Goal: Task Accomplishment & Management: Manage account settings

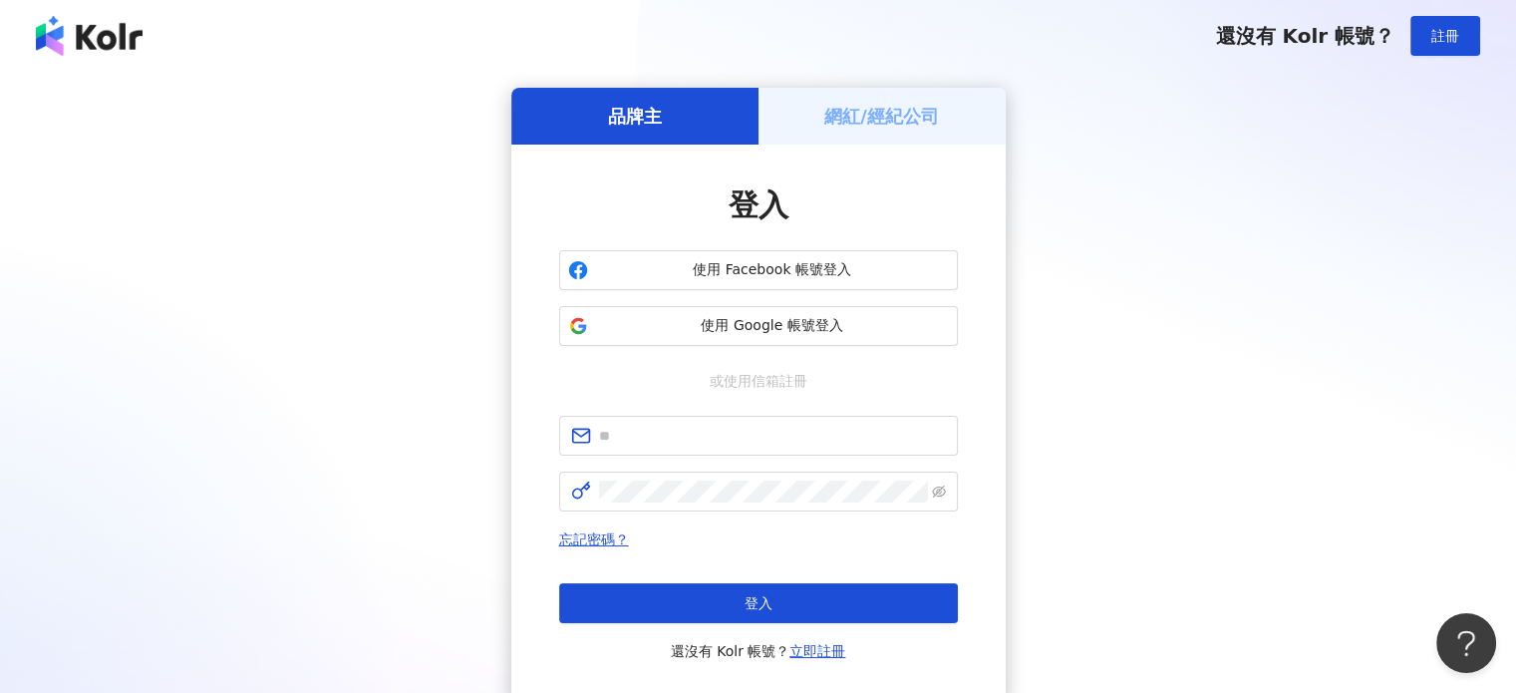
click at [861, 123] on h5 "網紅/經紀公司" at bounding box center [881, 116] width 115 height 25
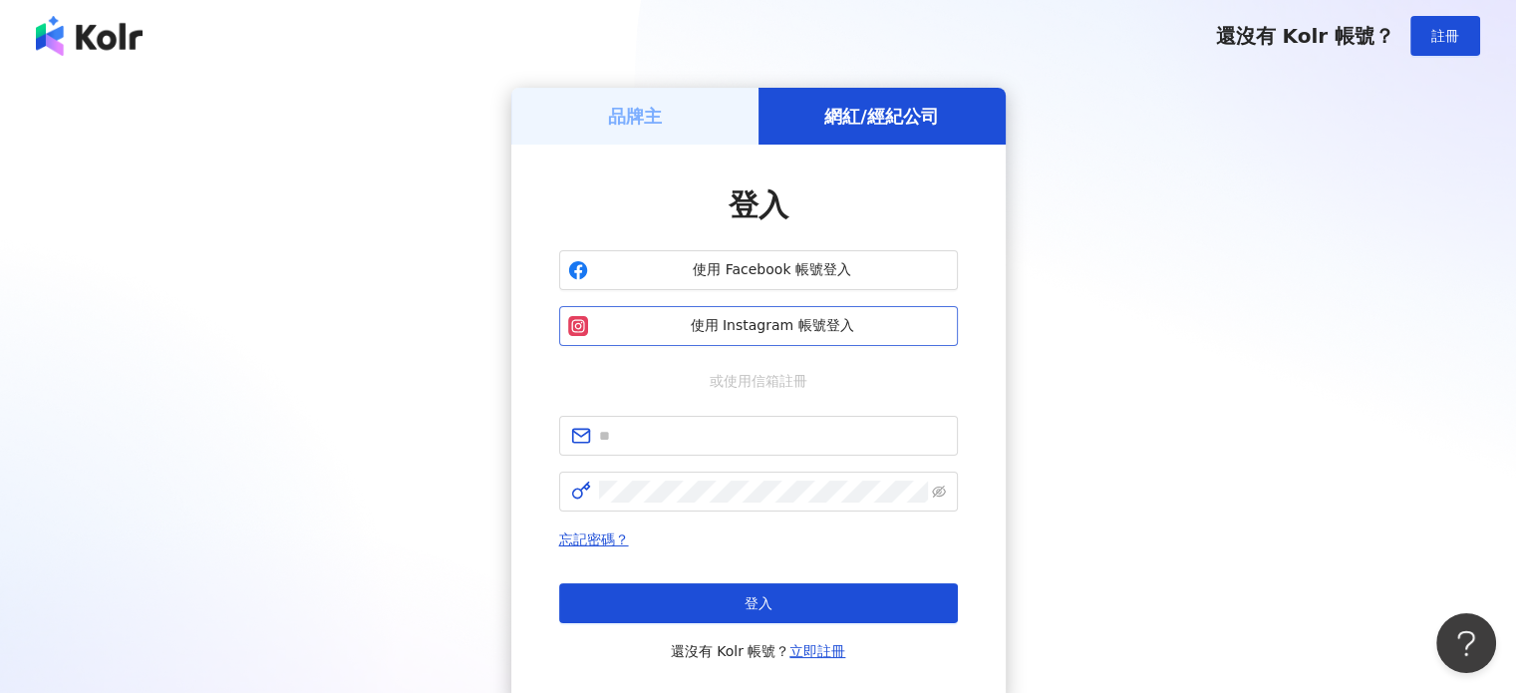
click at [763, 334] on span "使用 Instagram 帳號登入" at bounding box center [772, 326] width 353 height 20
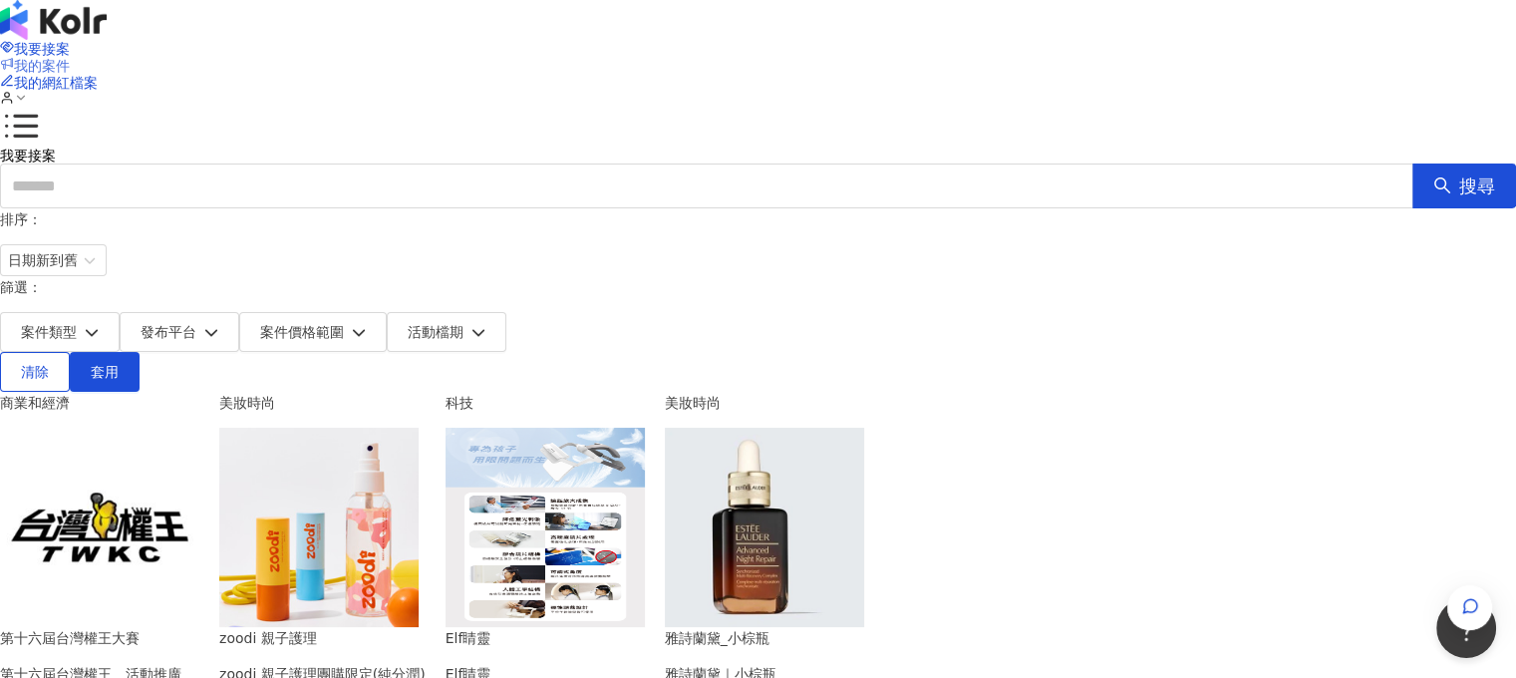
click at [70, 58] on link "我的案件" at bounding box center [35, 66] width 70 height 16
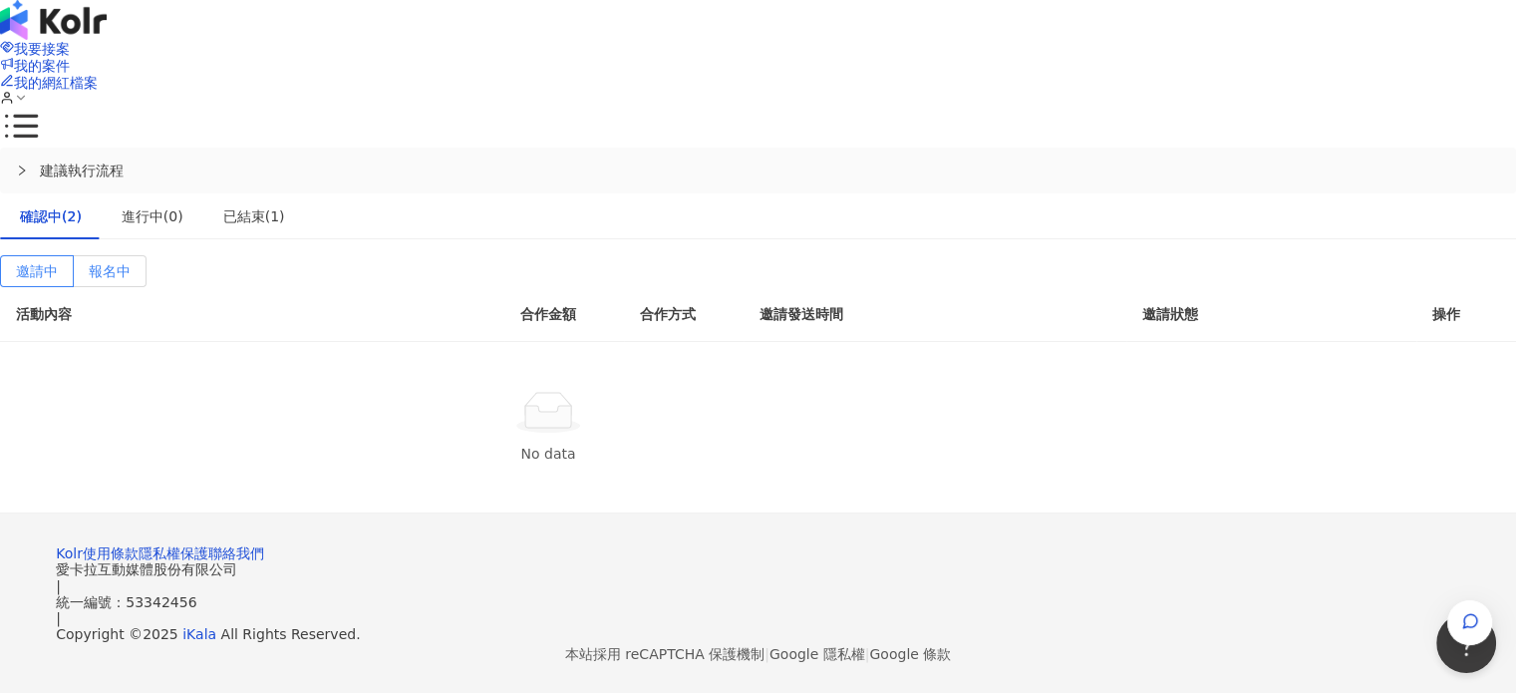
click at [131, 263] on span "報名中" at bounding box center [110, 271] width 42 height 16
